Goal: Information Seeking & Learning: Learn about a topic

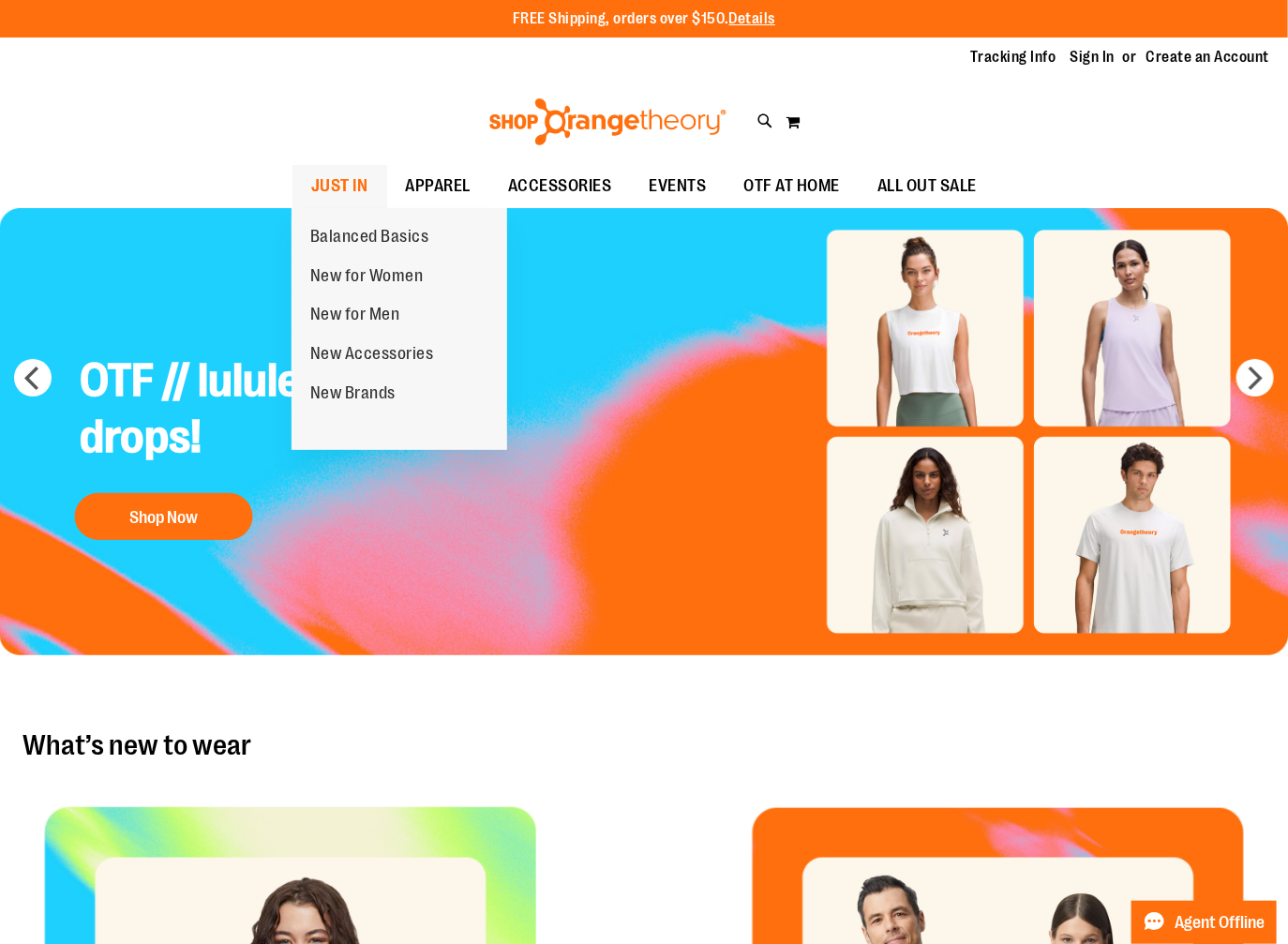
click at [351, 181] on span "JUST IN" at bounding box center [340, 186] width 57 height 42
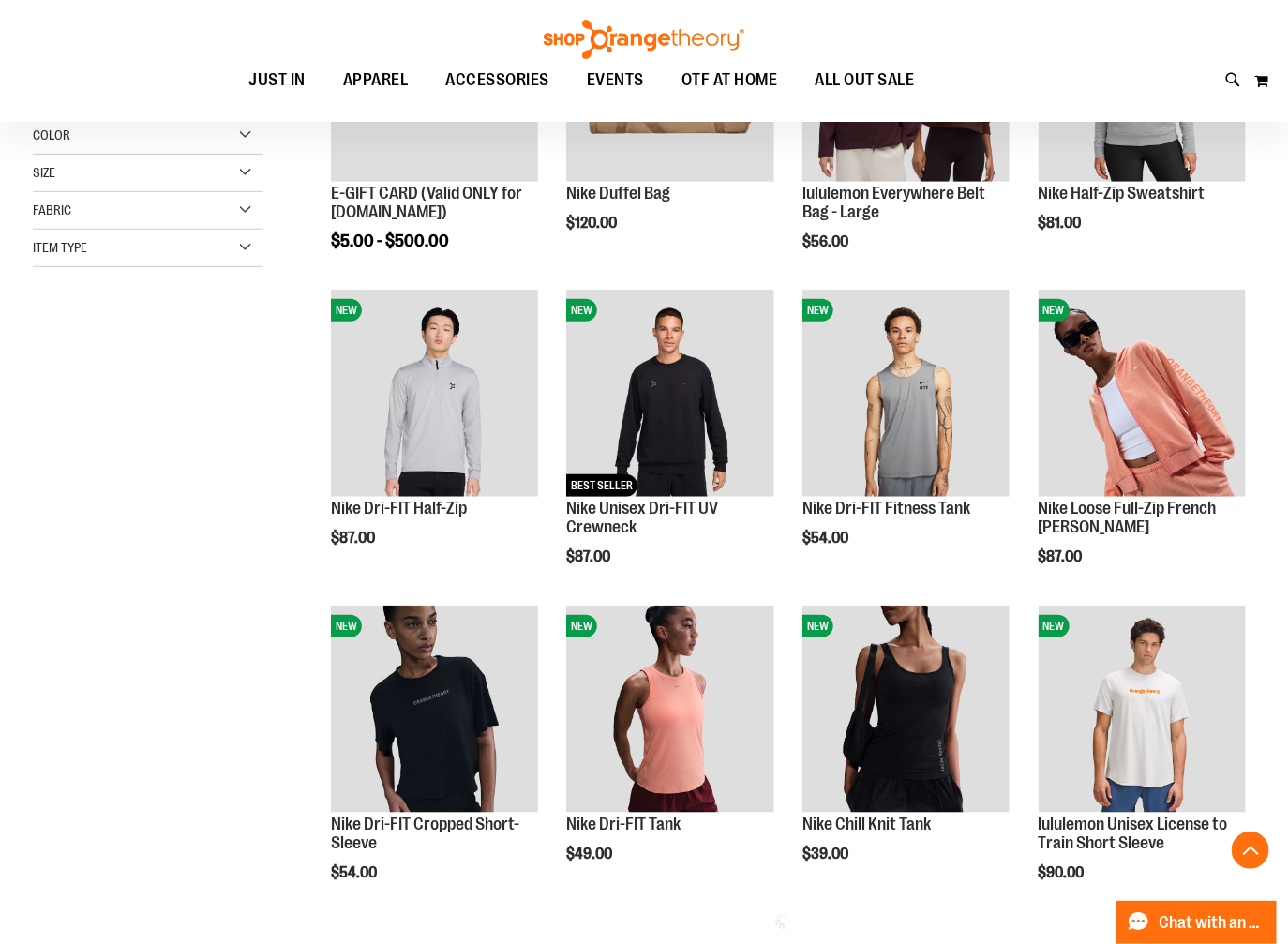
scroll to position [416, 0]
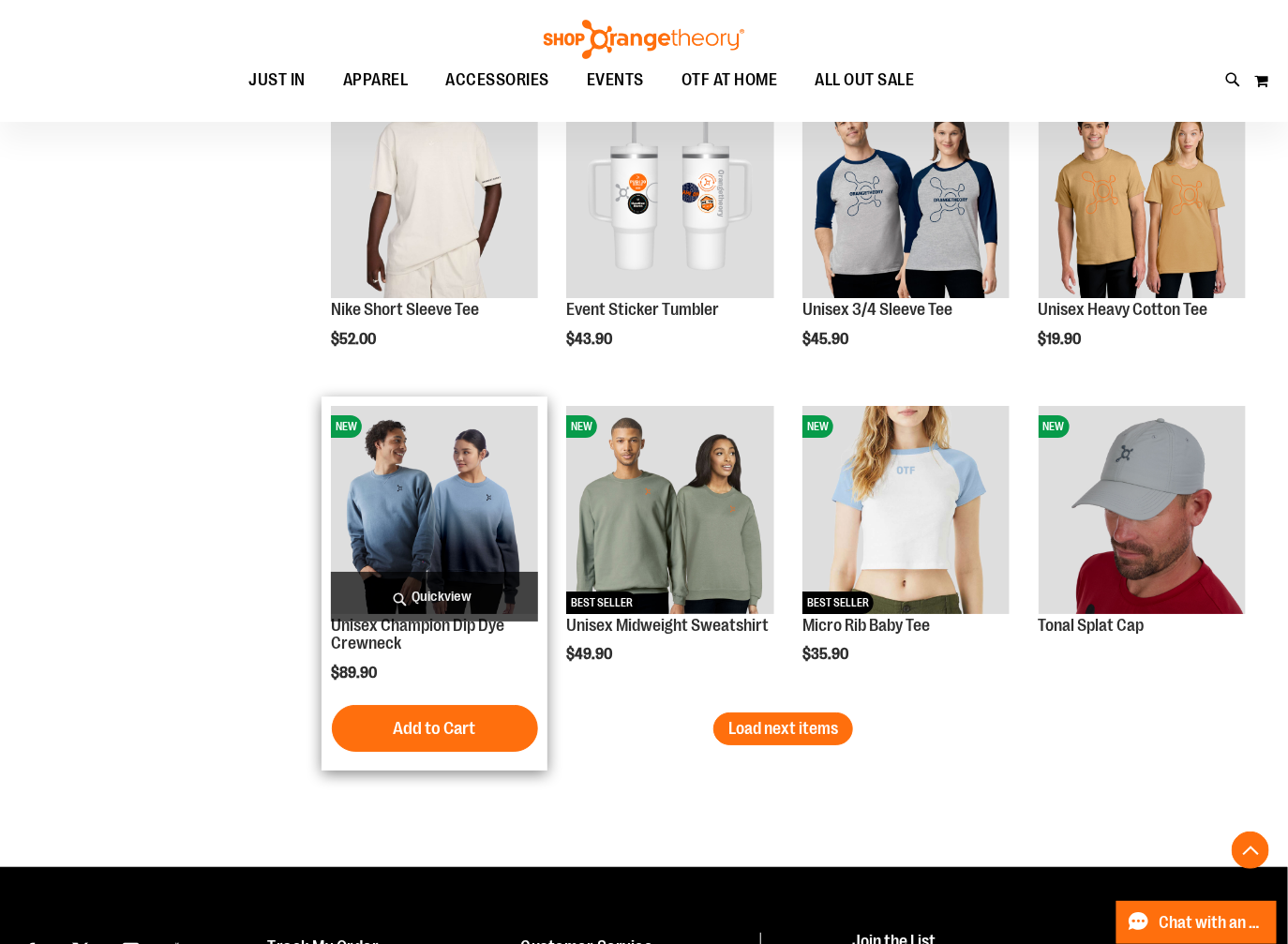
scroll to position [2498, 0]
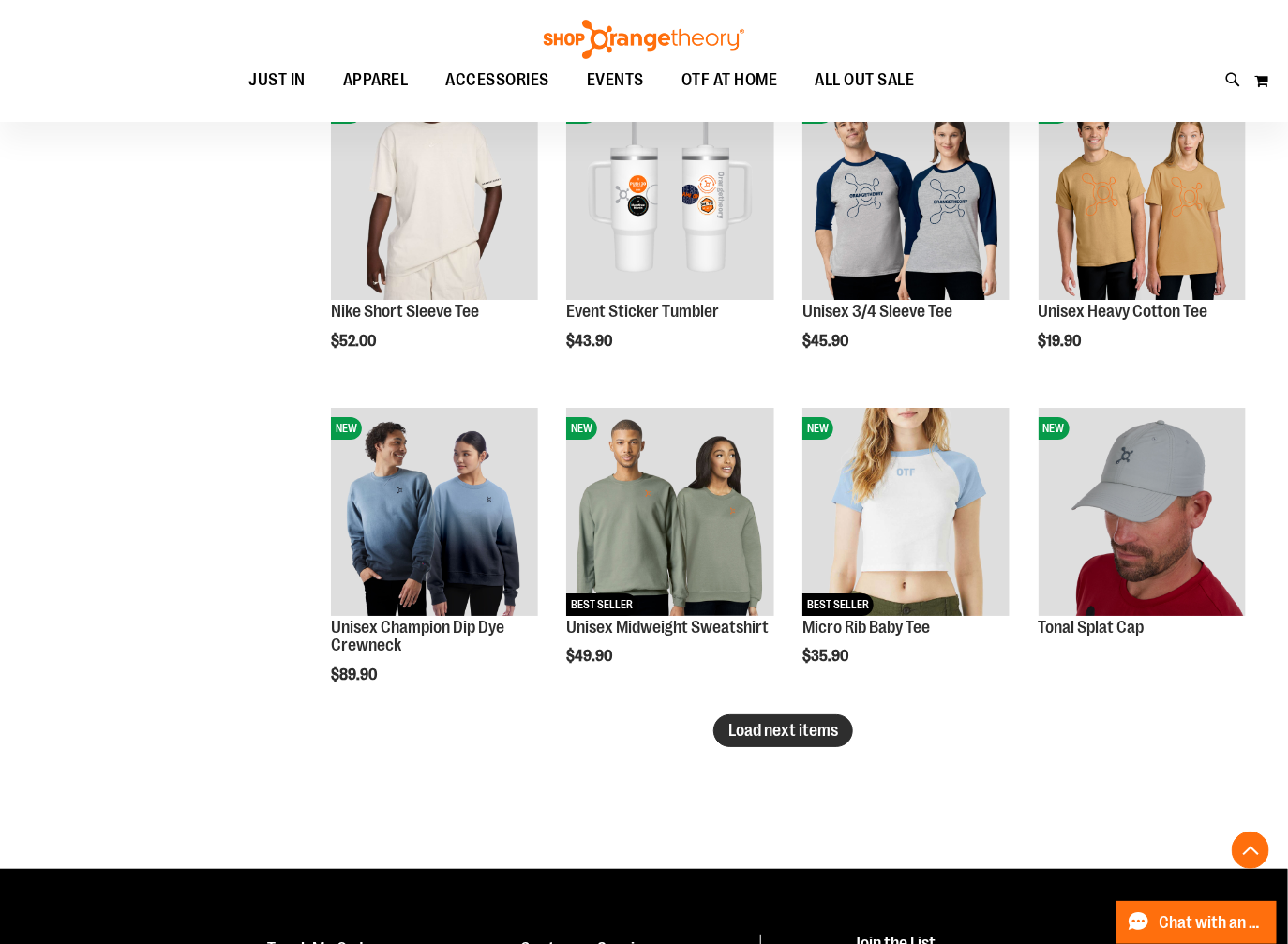
click at [756, 738] on span "Load next items" at bounding box center [783, 730] width 110 height 19
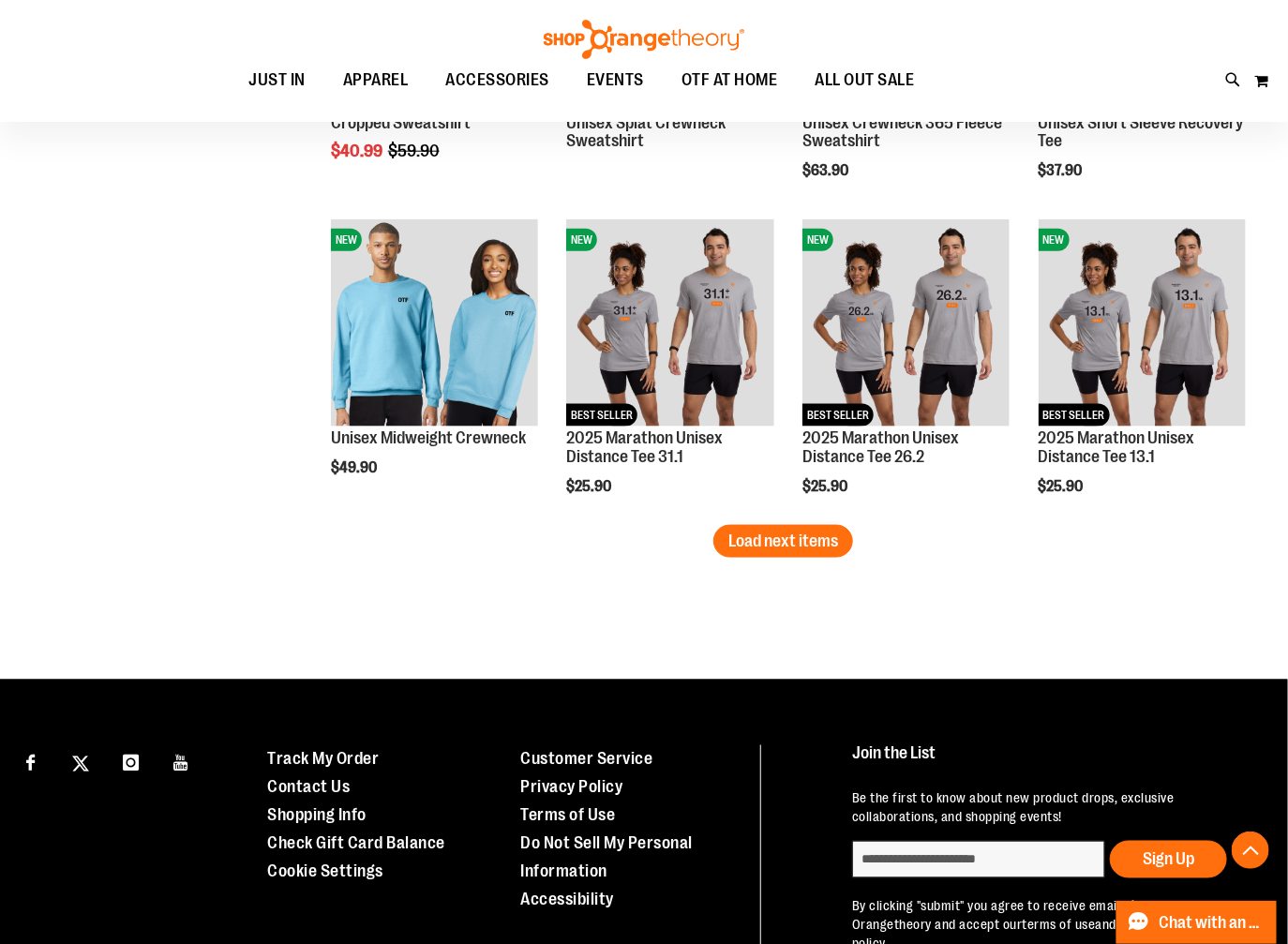
scroll to position [3643, 0]
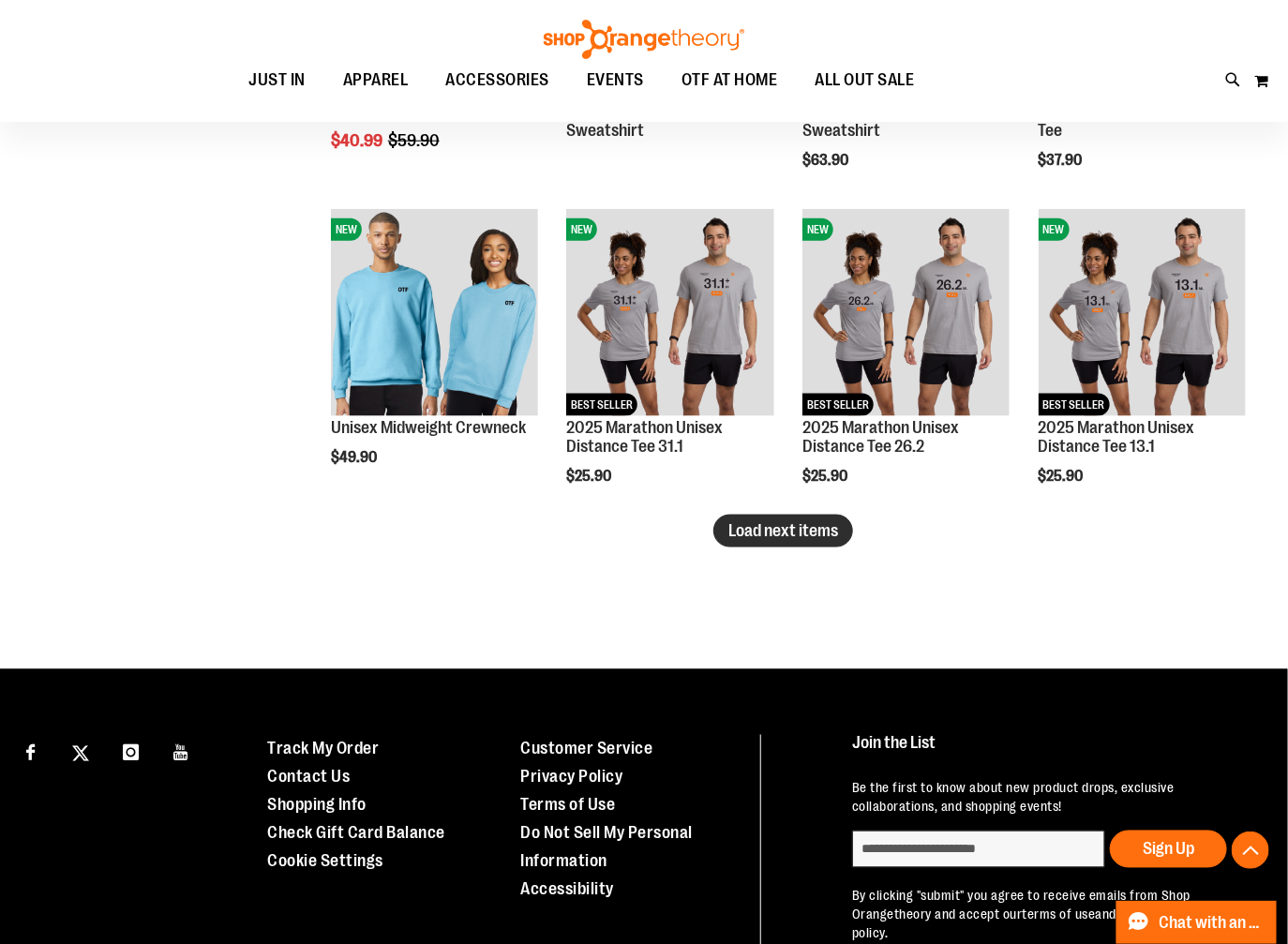
click at [764, 539] on span "Load next items" at bounding box center [783, 529] width 110 height 19
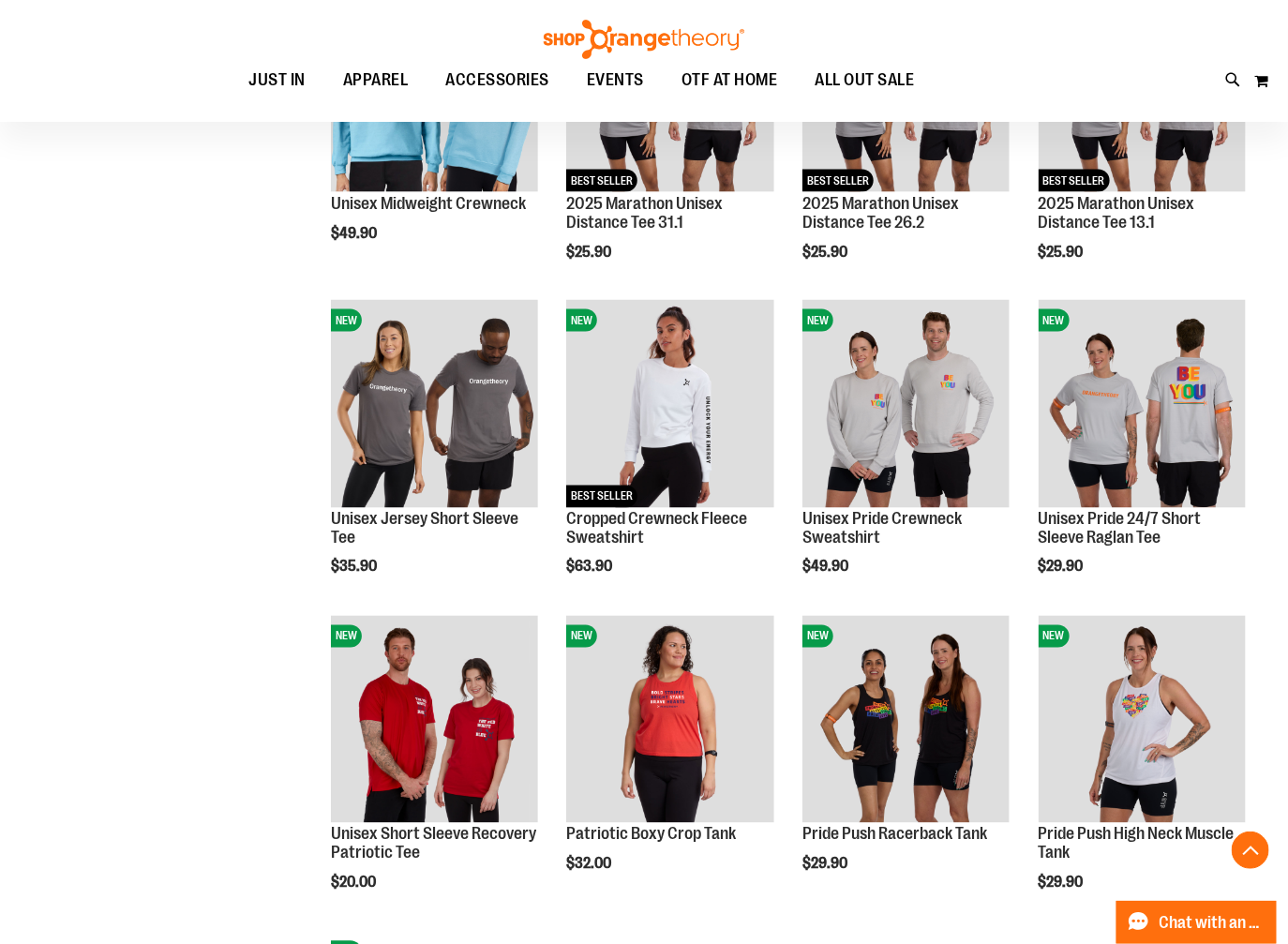
scroll to position [4044, 0]
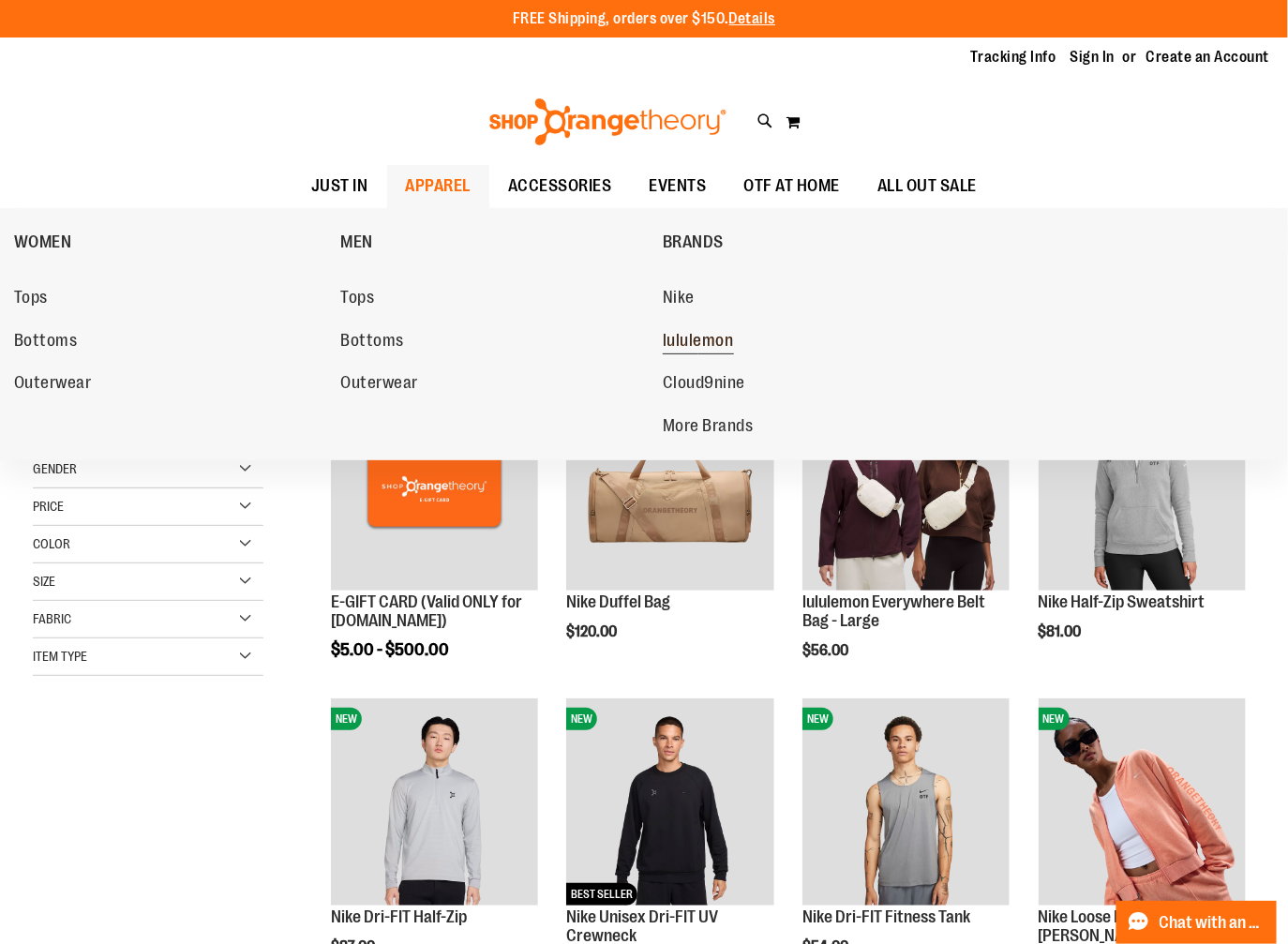
click at [686, 333] on span "lululemon" at bounding box center [698, 343] width 72 height 24
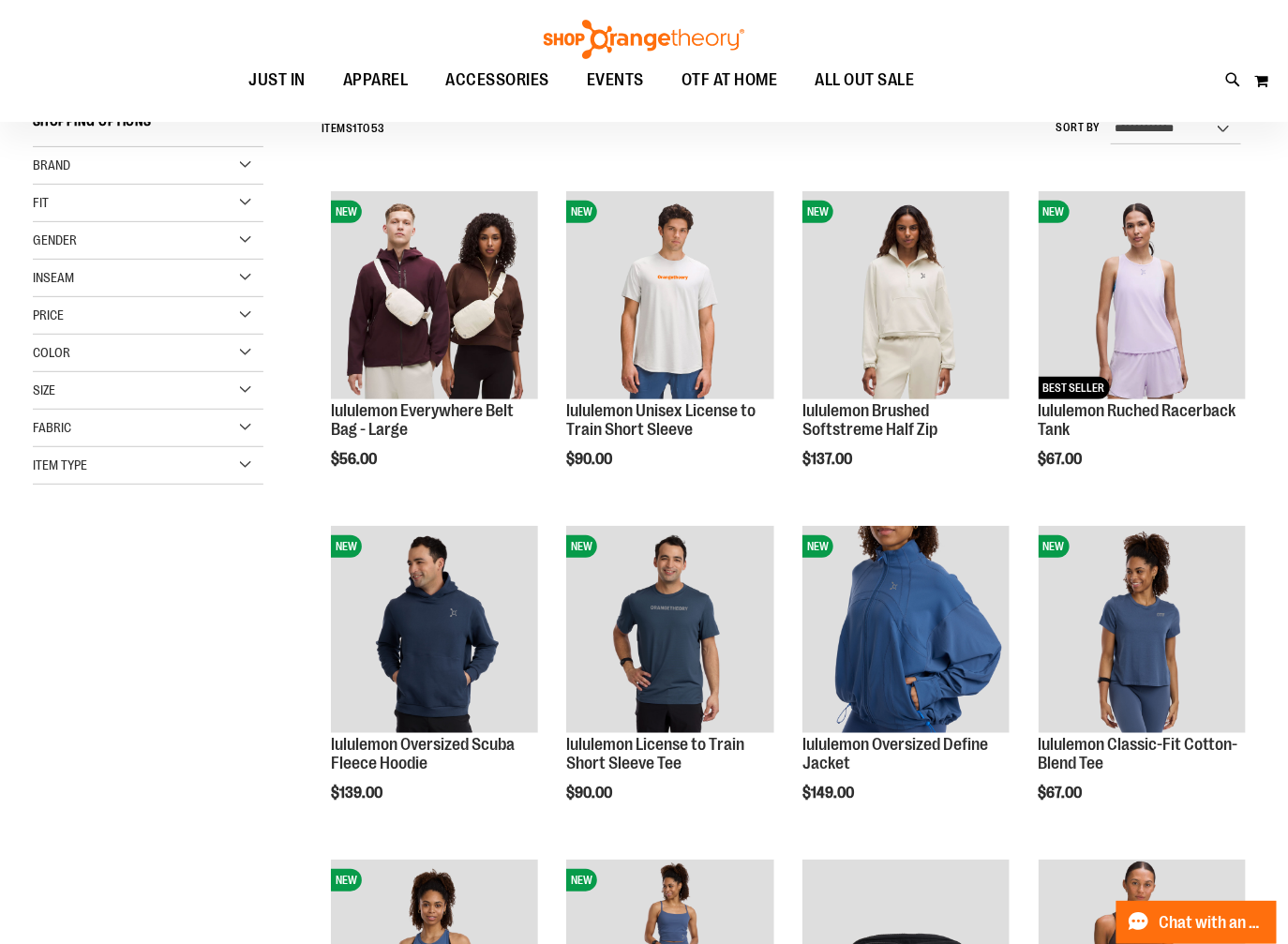
scroll to position [208, 0]
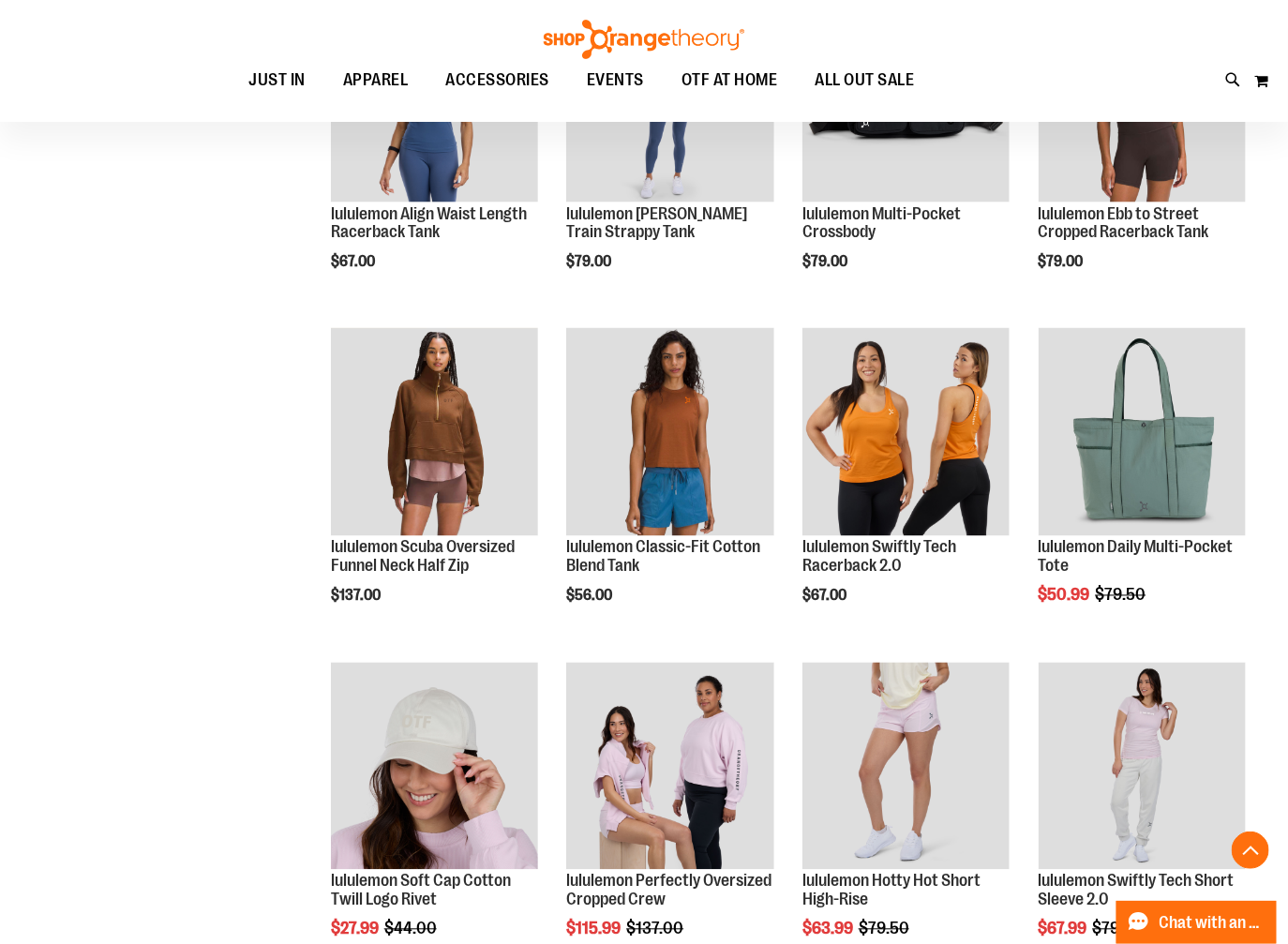
scroll to position [728, 0]
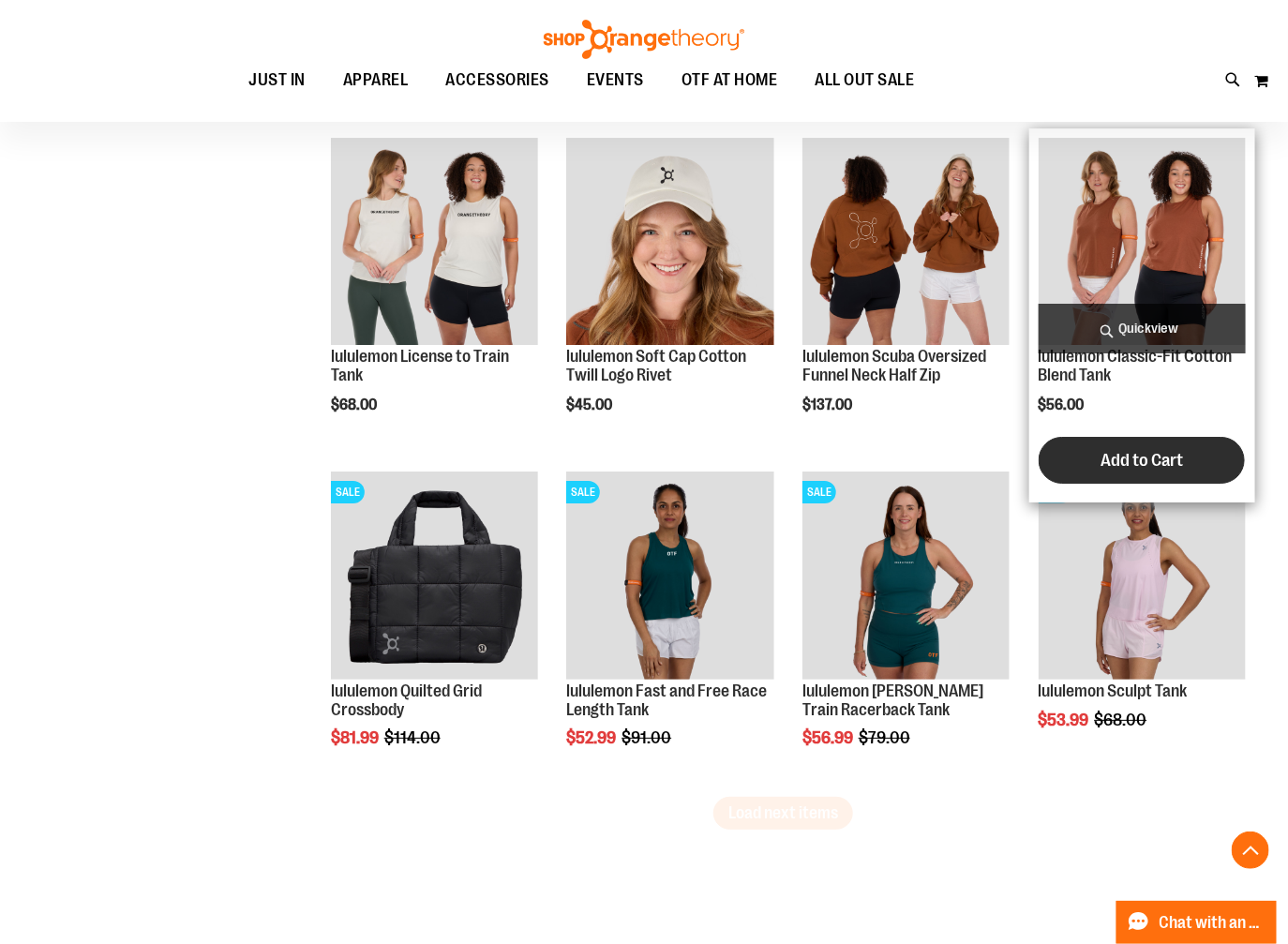
scroll to position [2602, 0]
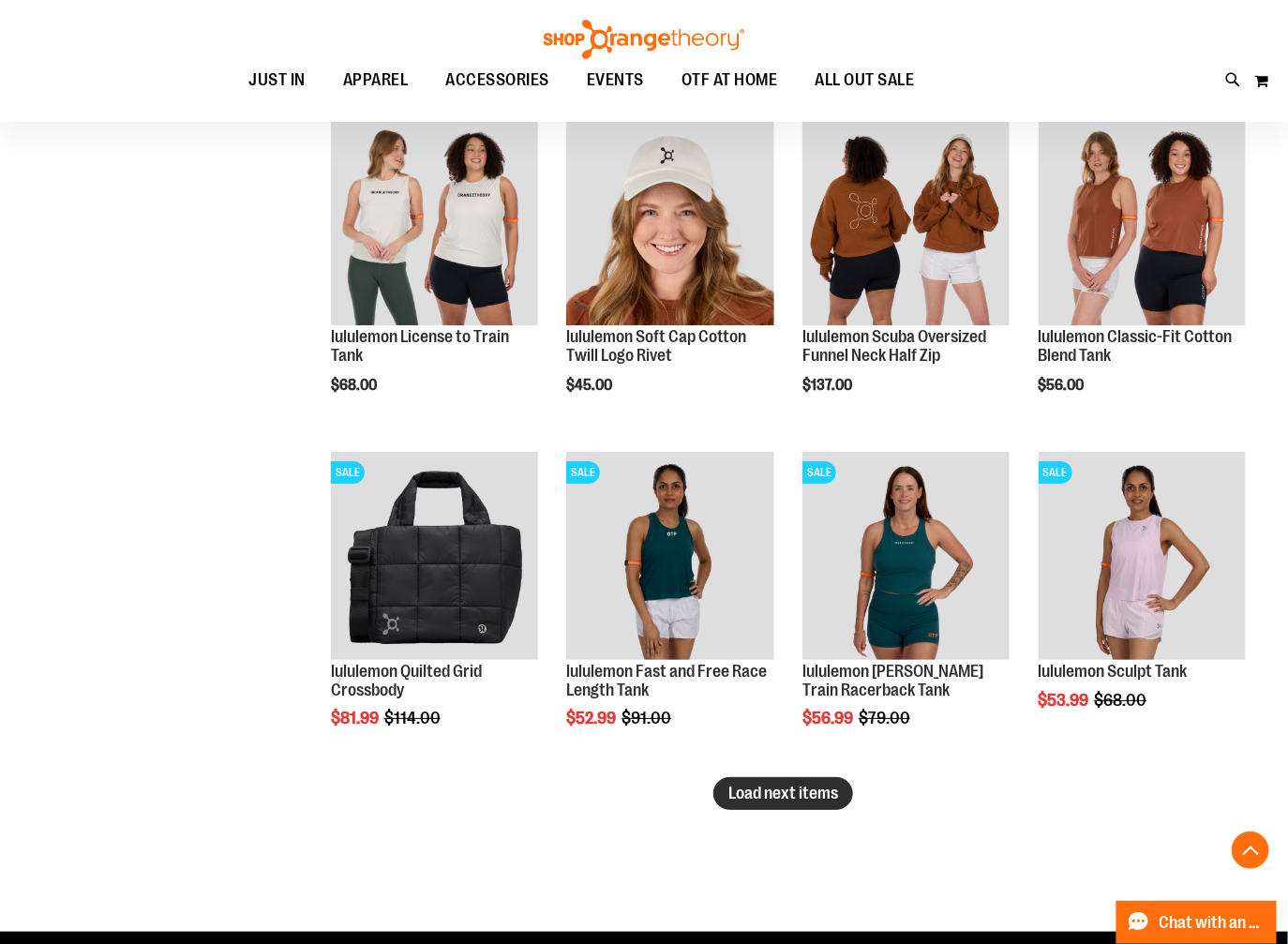
click at [822, 790] on span "Load next items" at bounding box center [783, 793] width 110 height 19
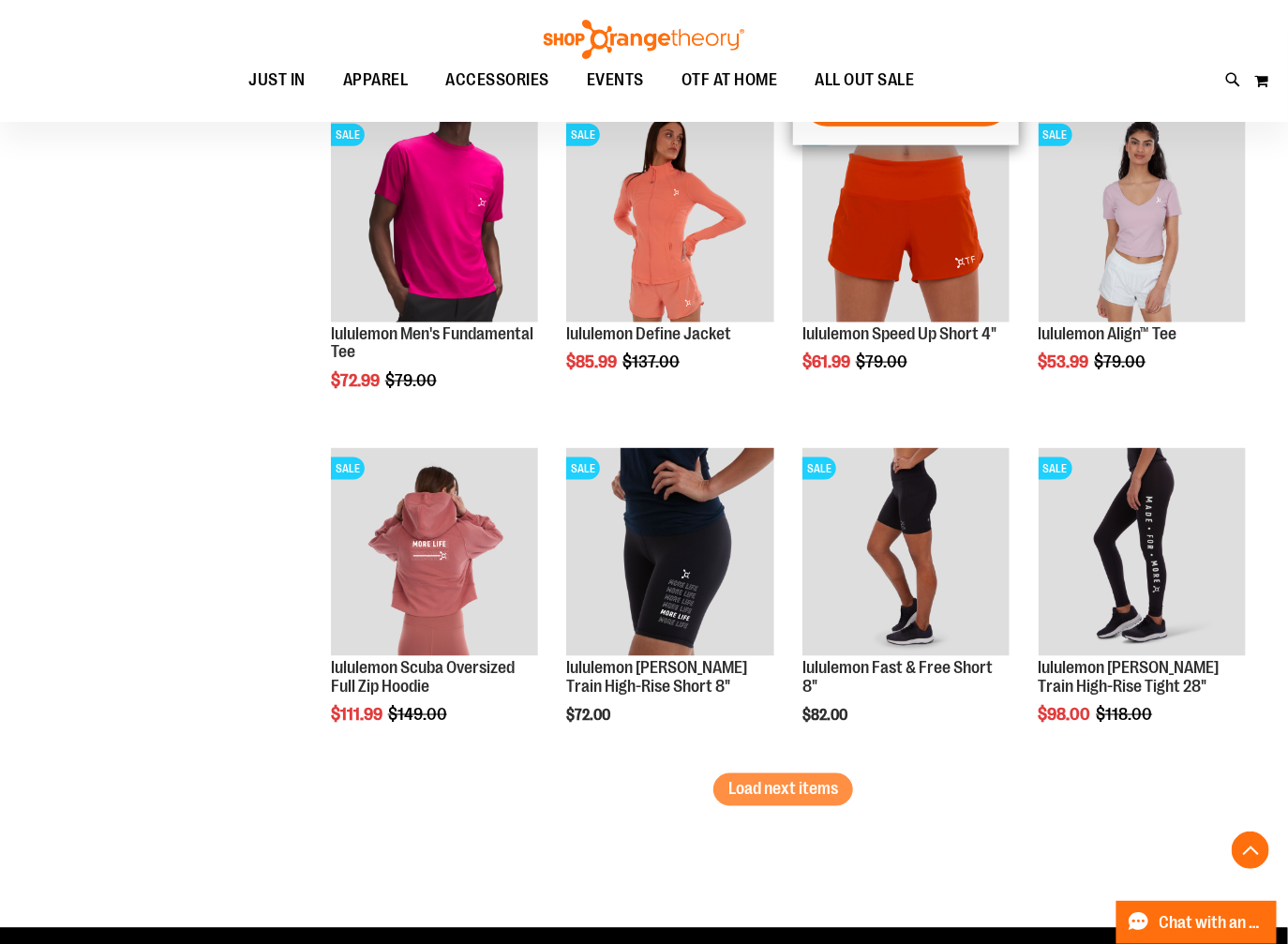
scroll to position [3643, 0]
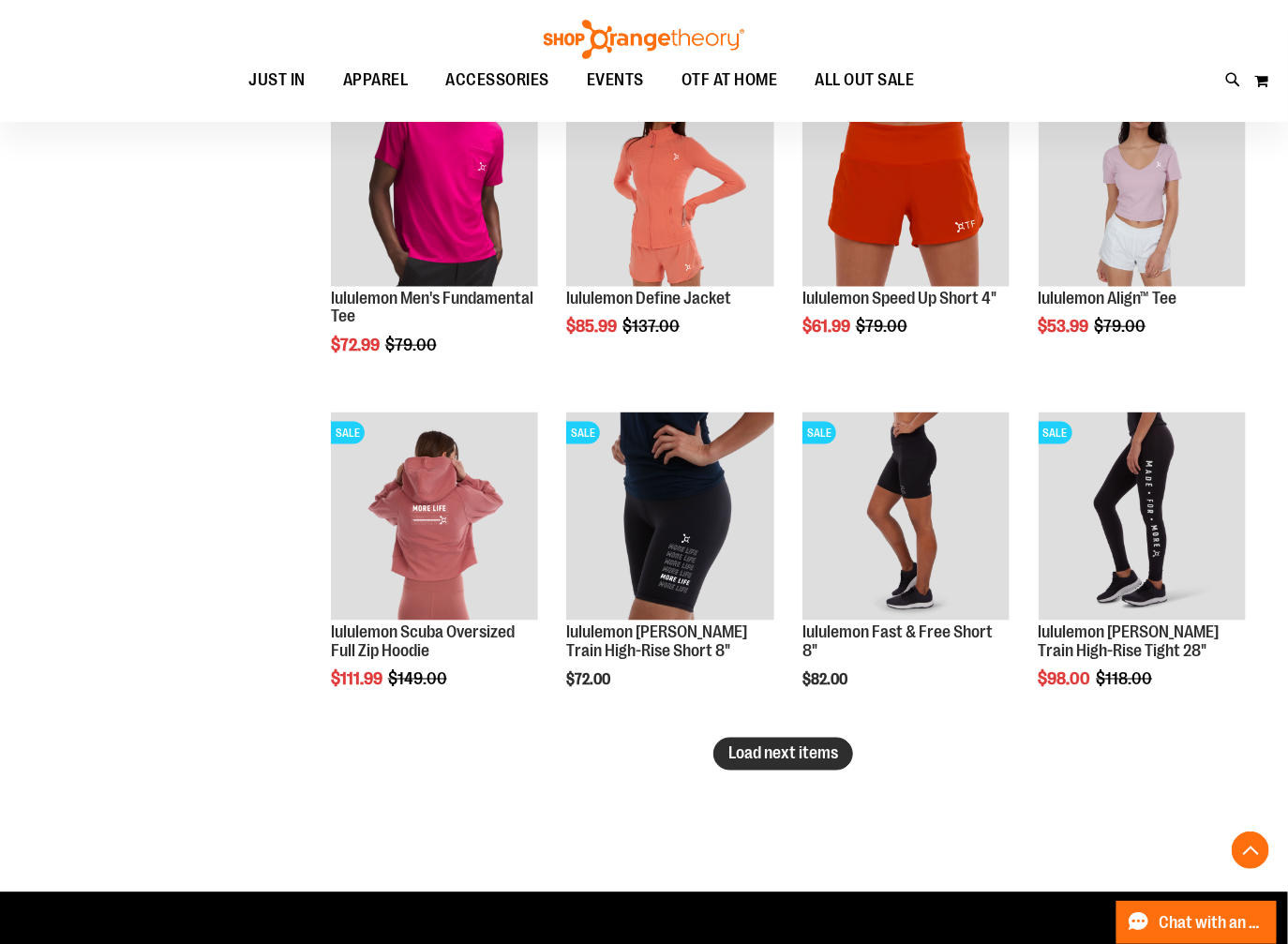
click at [813, 757] on span "Load next items" at bounding box center [783, 752] width 110 height 19
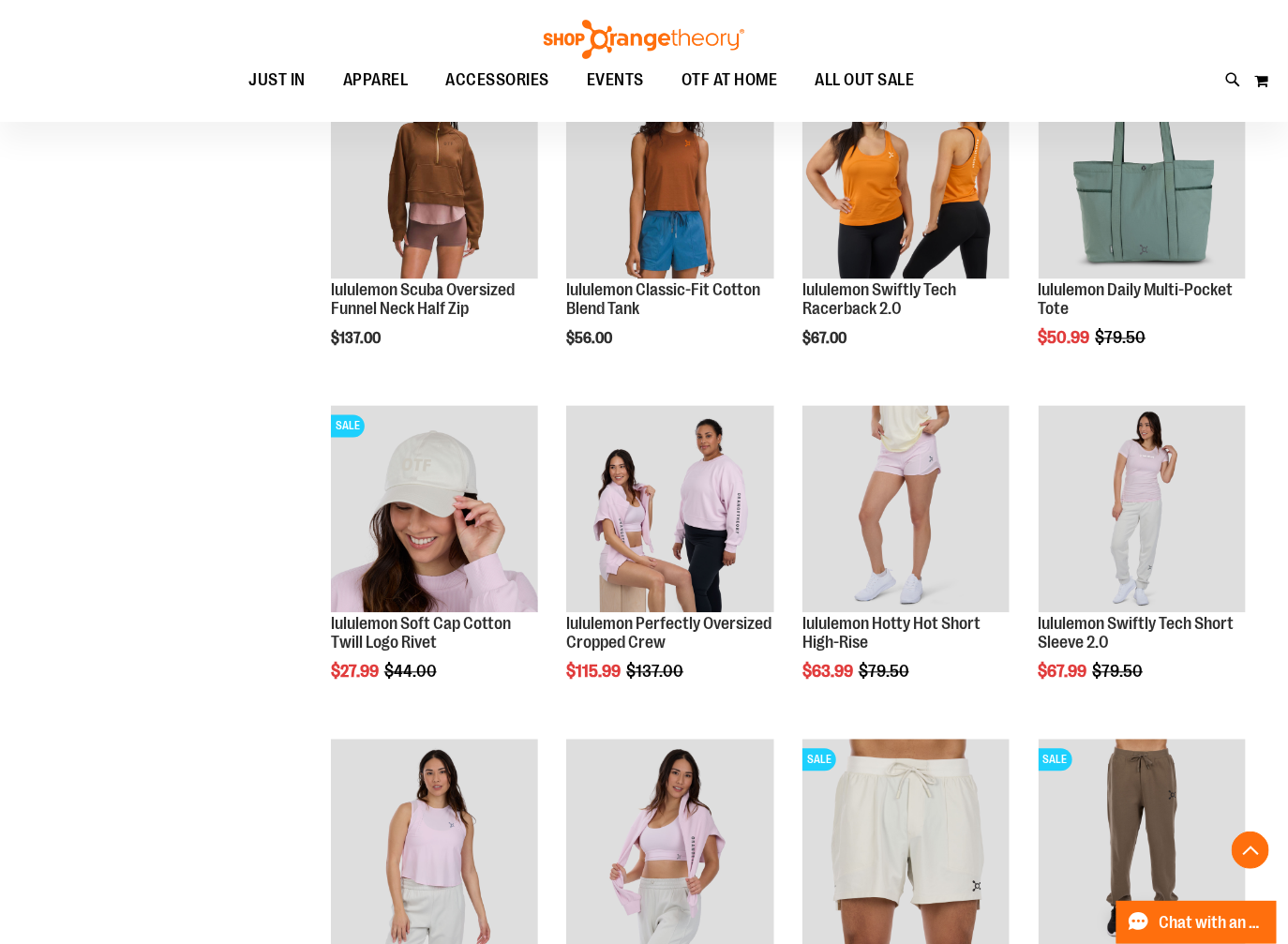
scroll to position [1249, 0]
